Goal: Find specific page/section: Locate item on page

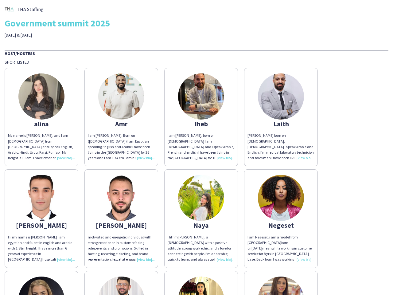
click at [197, 148] on div "I am [PERSON_NAME], born on [DEMOGRAPHIC_DATA] I am [DEMOGRAPHIC_DATA] and I sp…" at bounding box center [201, 147] width 67 height 28
click at [41, 117] on img at bounding box center [41, 96] width 46 height 46
click at [121, 117] on img at bounding box center [121, 96] width 46 height 46
click at [201, 117] on img at bounding box center [201, 96] width 46 height 46
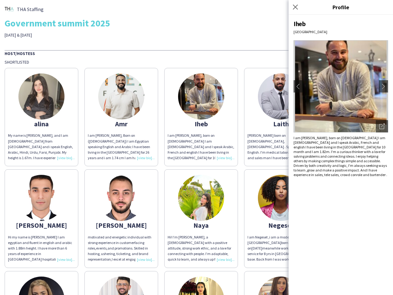
click at [281, 117] on img at bounding box center [281, 96] width 46 height 46
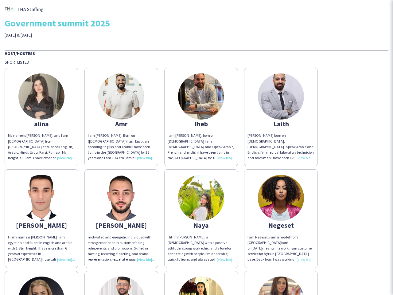
click at [41, 219] on img at bounding box center [41, 198] width 46 height 46
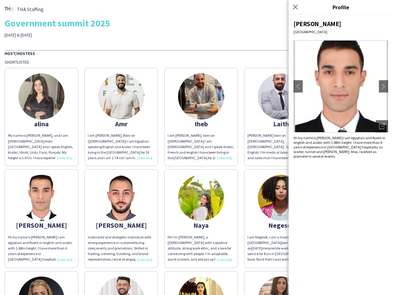
click at [121, 219] on img at bounding box center [121, 198] width 46 height 46
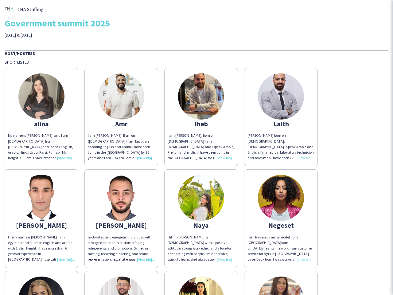
click at [201, 219] on img at bounding box center [201, 198] width 46 height 46
click at [281, 219] on img at bounding box center [281, 198] width 46 height 46
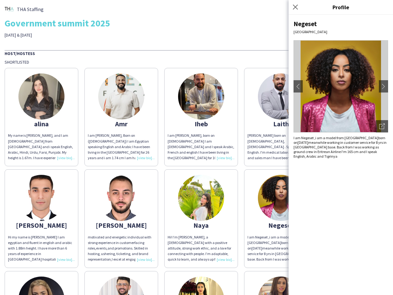
click at [41, 283] on img at bounding box center [41, 300] width 46 height 46
